Goal: Task Accomplishment & Management: Use online tool/utility

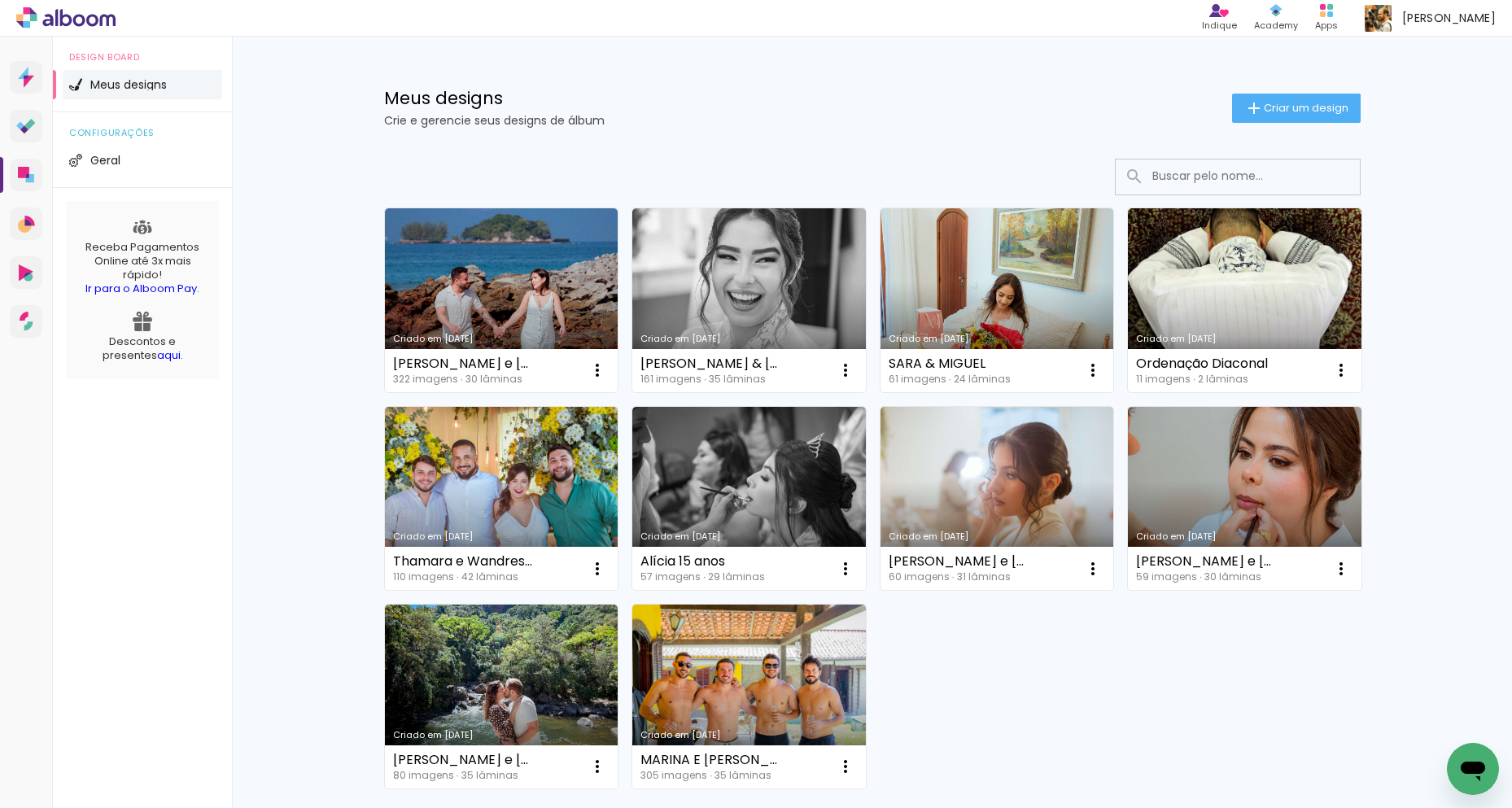
click at [1278, 92] on div "Meus designs Crie e gerencie seus designs de álbum Criar um design" at bounding box center [872, 89] width 1058 height 106
click at [1281, 95] on paper-button "Criar um design" at bounding box center [1296, 108] width 128 height 30
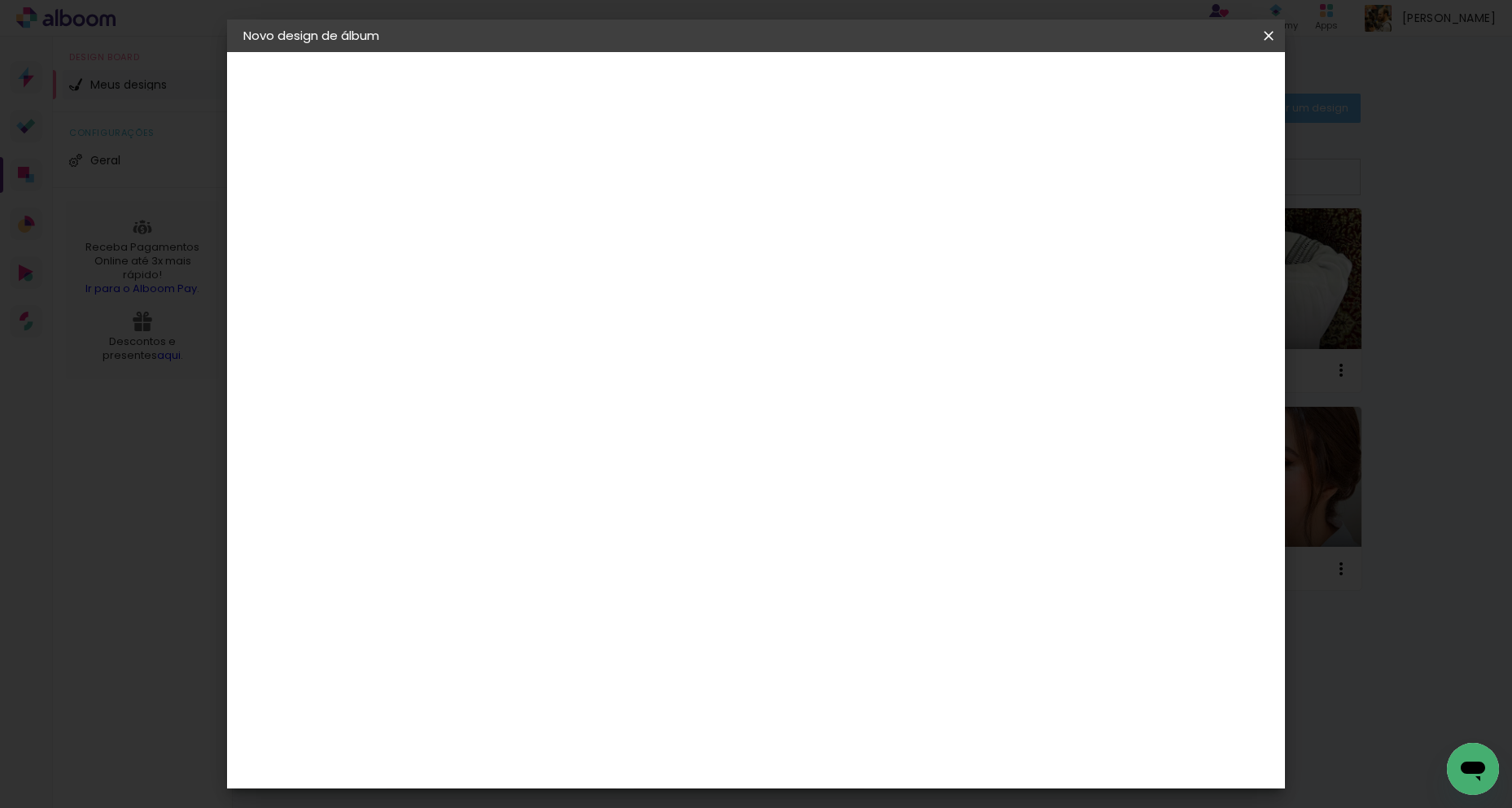
click at [510, 223] on input at bounding box center [510, 218] width 0 height 25
type input "15 anos [PERSON_NAME]"
type paper-input "15 anos [PERSON_NAME]"
click at [0, 0] on slot "Avançar" at bounding box center [0, 0] width 0 height 0
click at [635, 323] on paper-input-container at bounding box center [551, 311] width 175 height 37
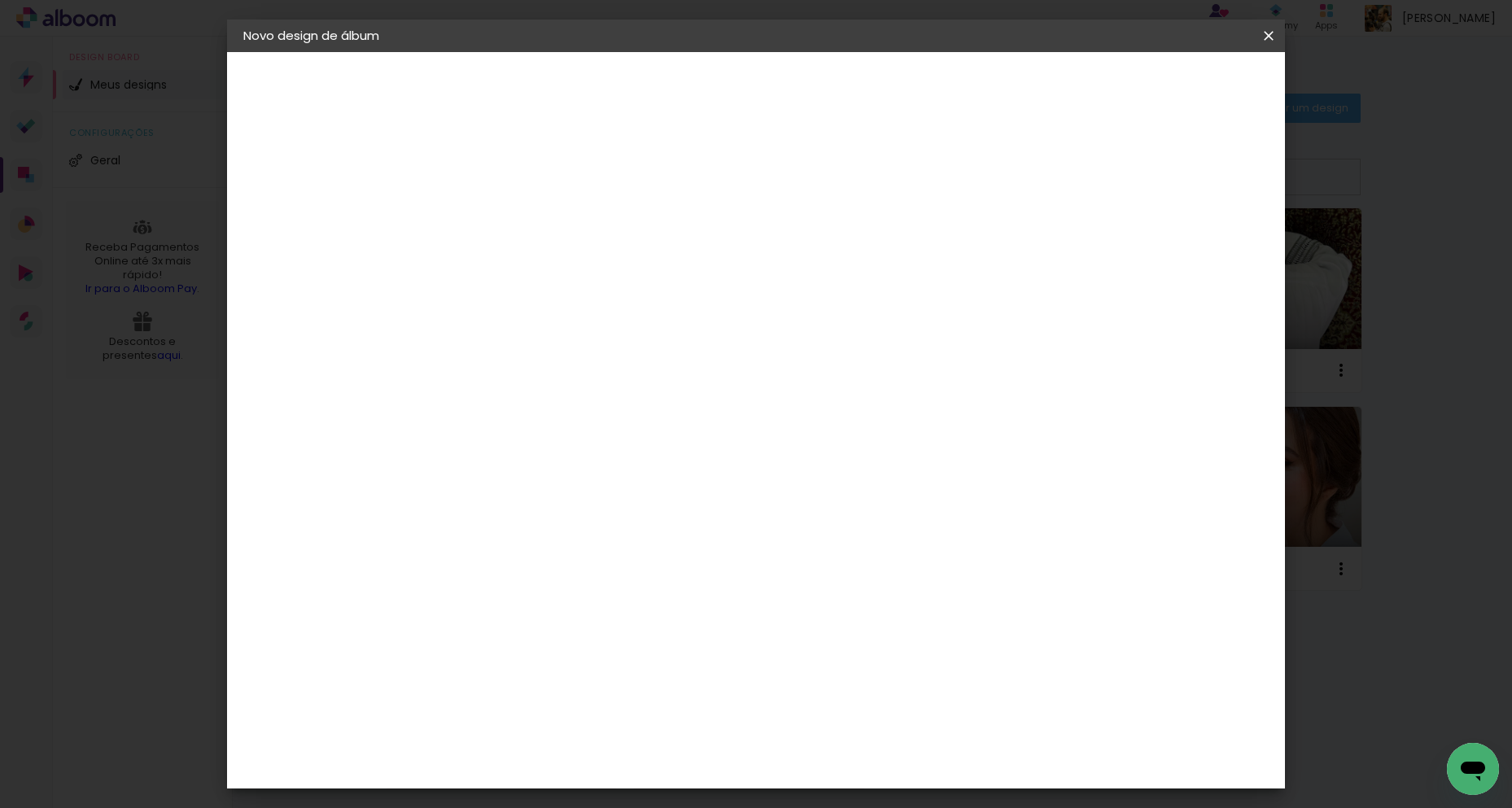
type input "drea"
type paper-input "drea"
click at [605, 373] on div "DreambooksPro" at bounding box center [551, 367] width 106 height 13
click at [0, 0] on slot "Avançar" at bounding box center [0, 0] width 0 height 0
click at [573, 271] on input "text" at bounding box center [541, 284] width 64 height 25
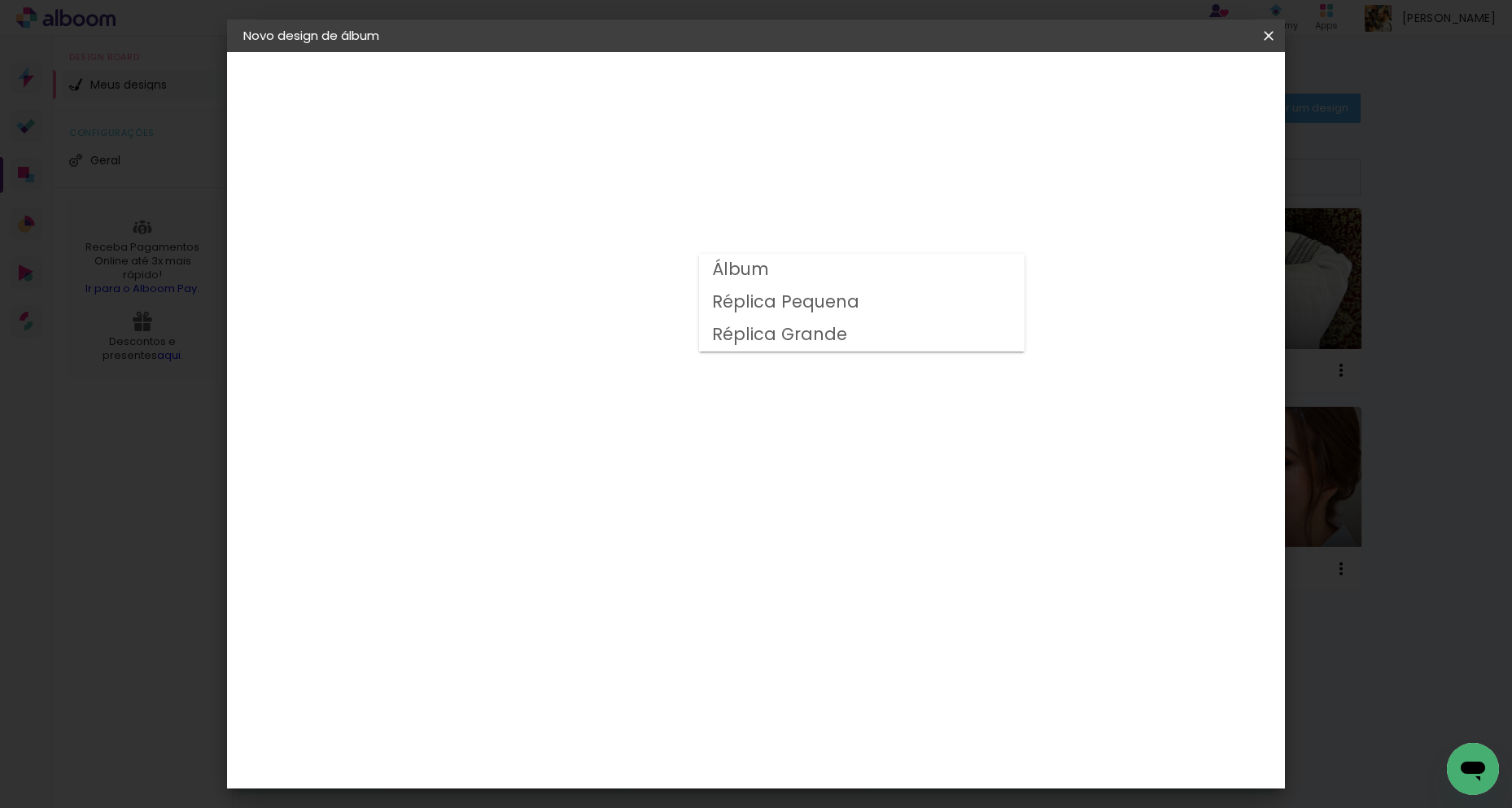
click at [780, 268] on paper-item "Álbum" at bounding box center [861, 270] width 325 height 32
type input "Álbum"
click at [619, 739] on span "25 × 25" at bounding box center [581, 756] width 76 height 33
click at [0, 0] on slot "Avançar" at bounding box center [0, 0] width 0 height 0
click at [1167, 84] on span "Iniciar design" at bounding box center [1130, 86] width 74 height 11
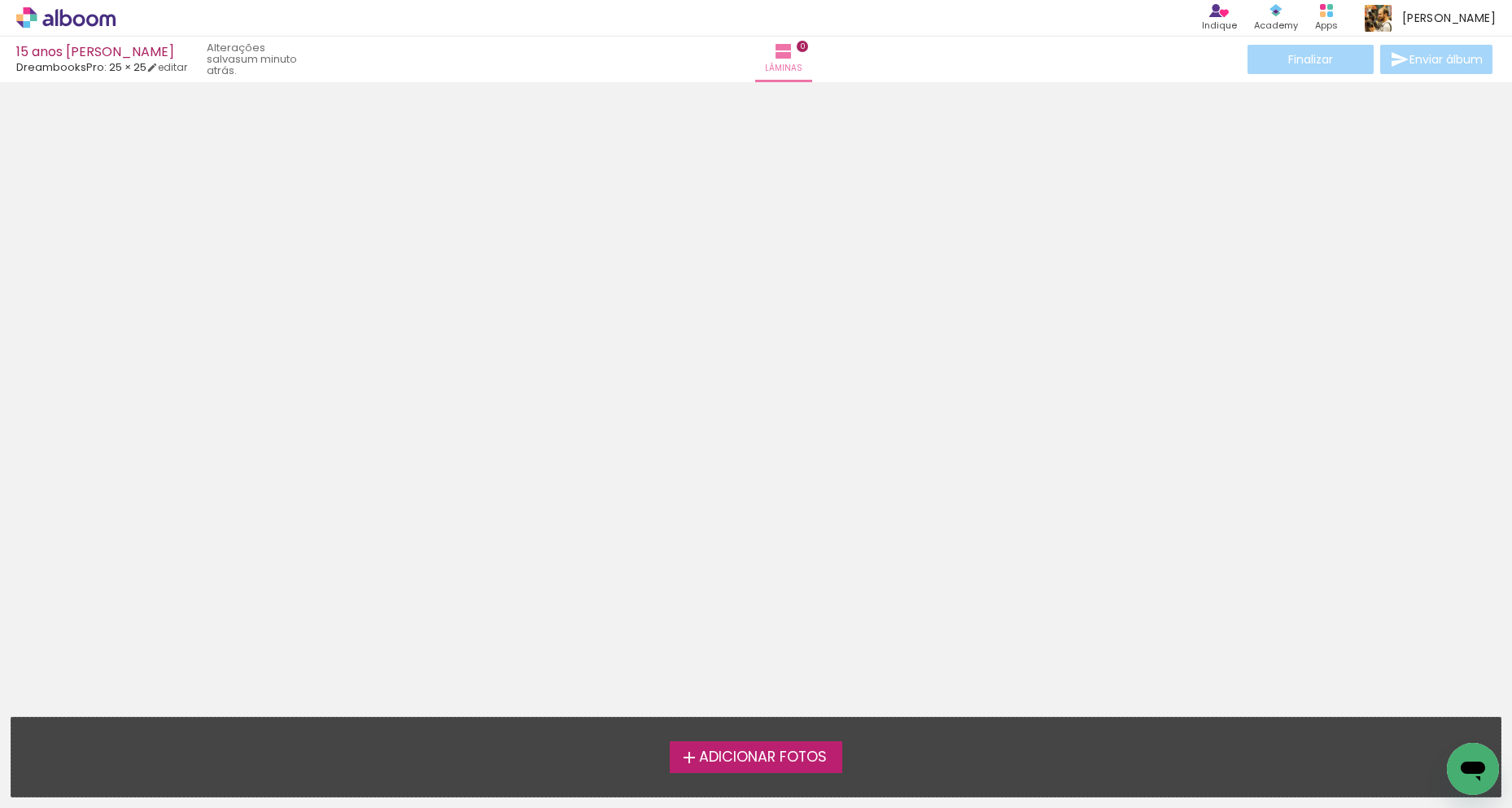
click at [790, 765] on span "Adicionar Fotos" at bounding box center [763, 757] width 127 height 15
click at [0, 0] on input "file" at bounding box center [0, 0] width 0 height 0
